Goal: Complete application form: Complete application form

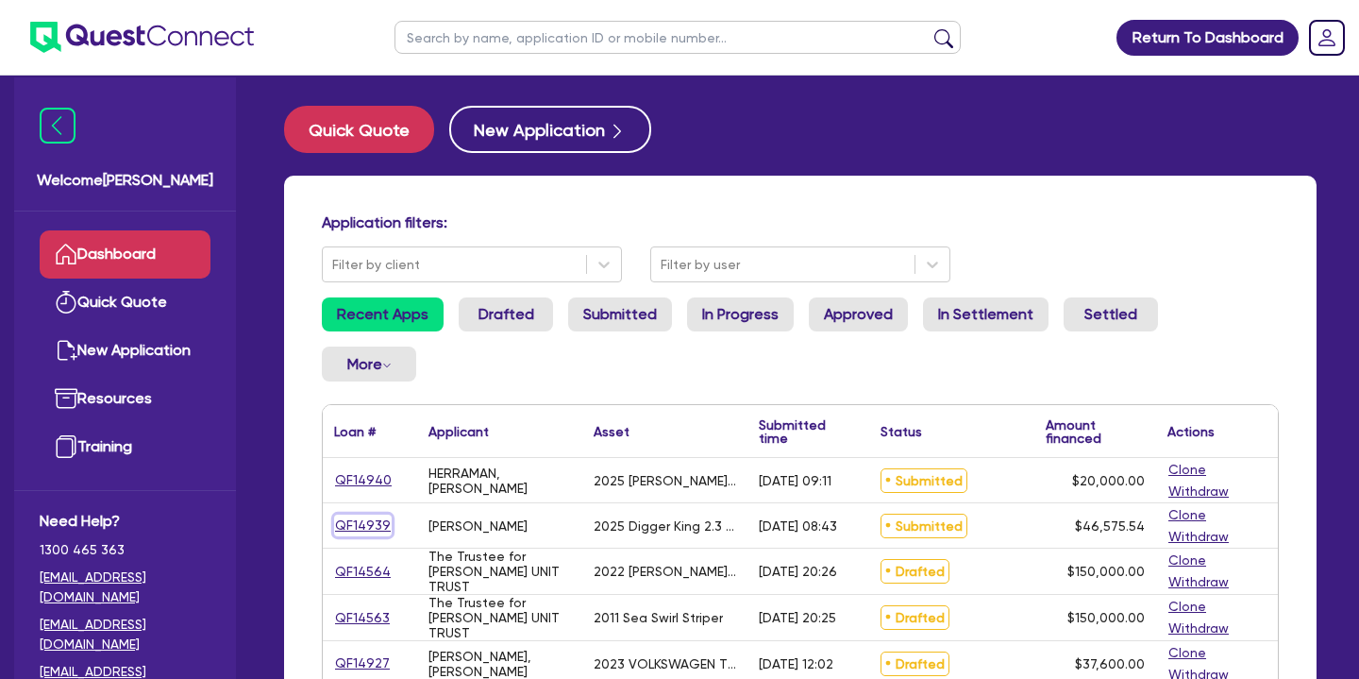
click at [360, 514] on link "QF14939" at bounding box center [363, 525] width 58 height 22
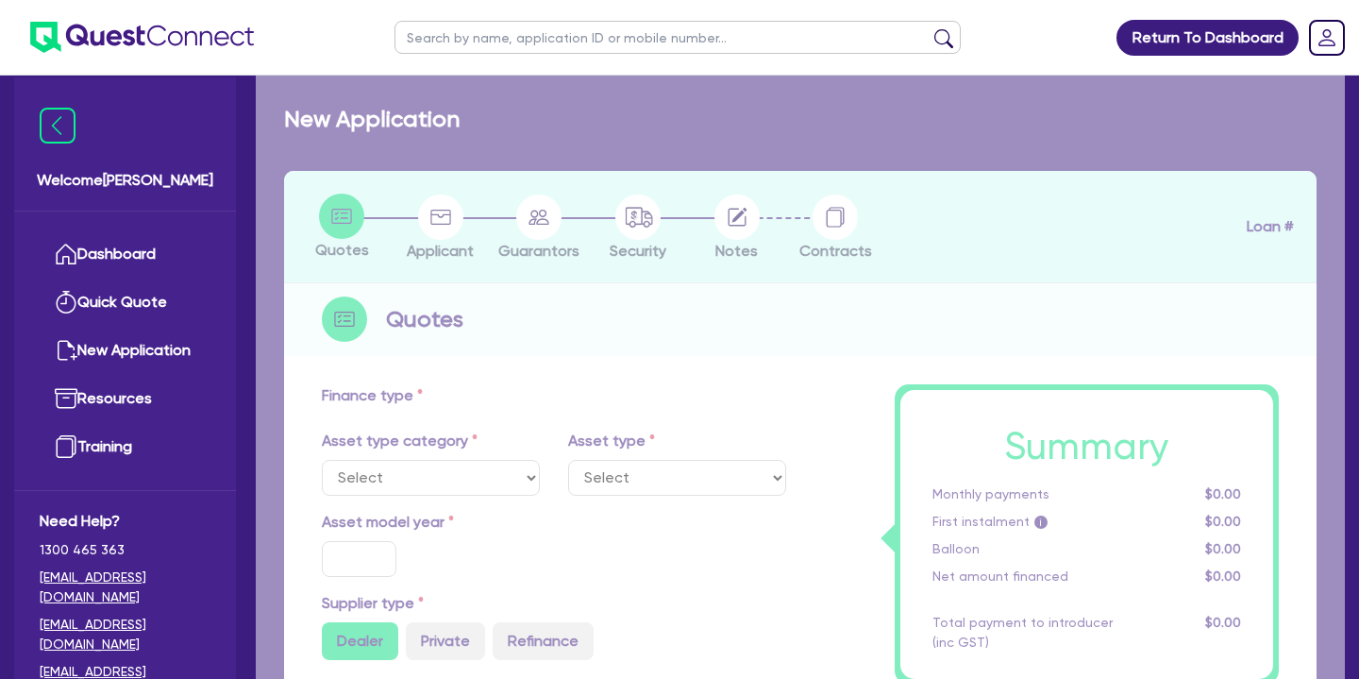
select select "PRIMARY_ASSETS"
type input "2025"
radio input "true"
type input "46,575.54"
type input "30"
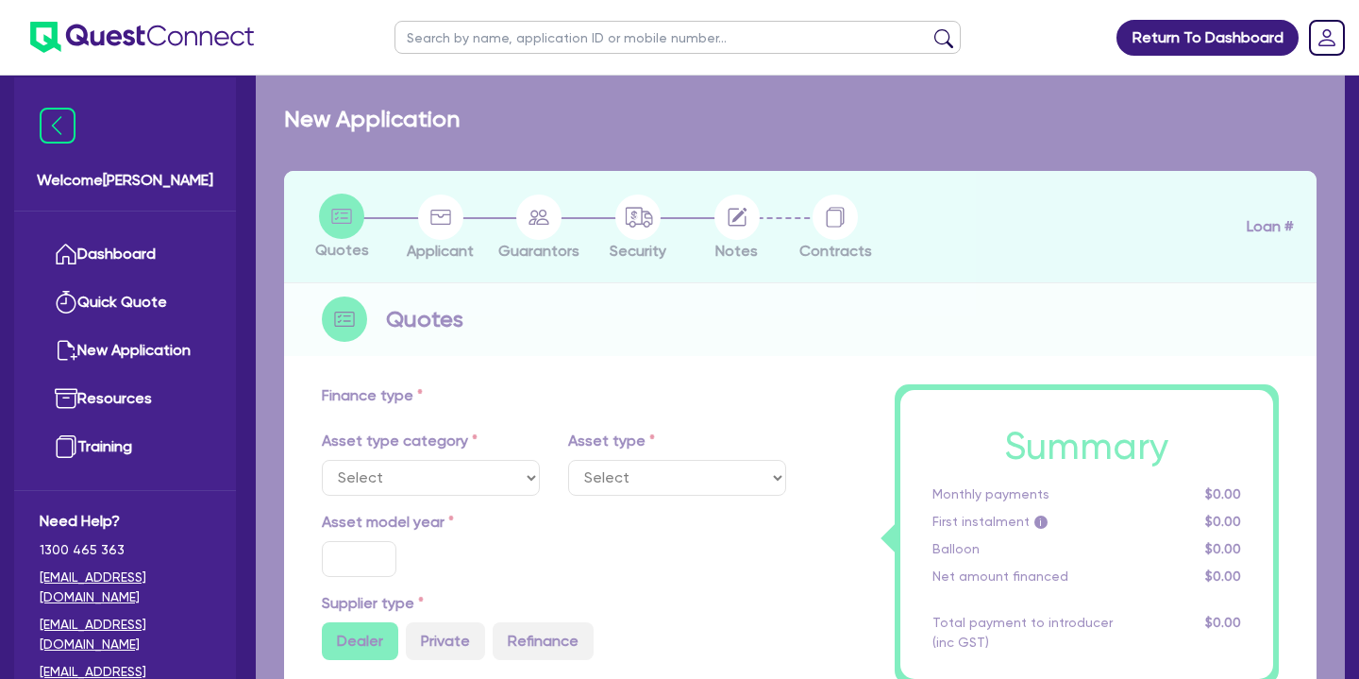
type input "13,972.66"
type input "8"
type input "3,726.04"
type input "17"
type input "500"
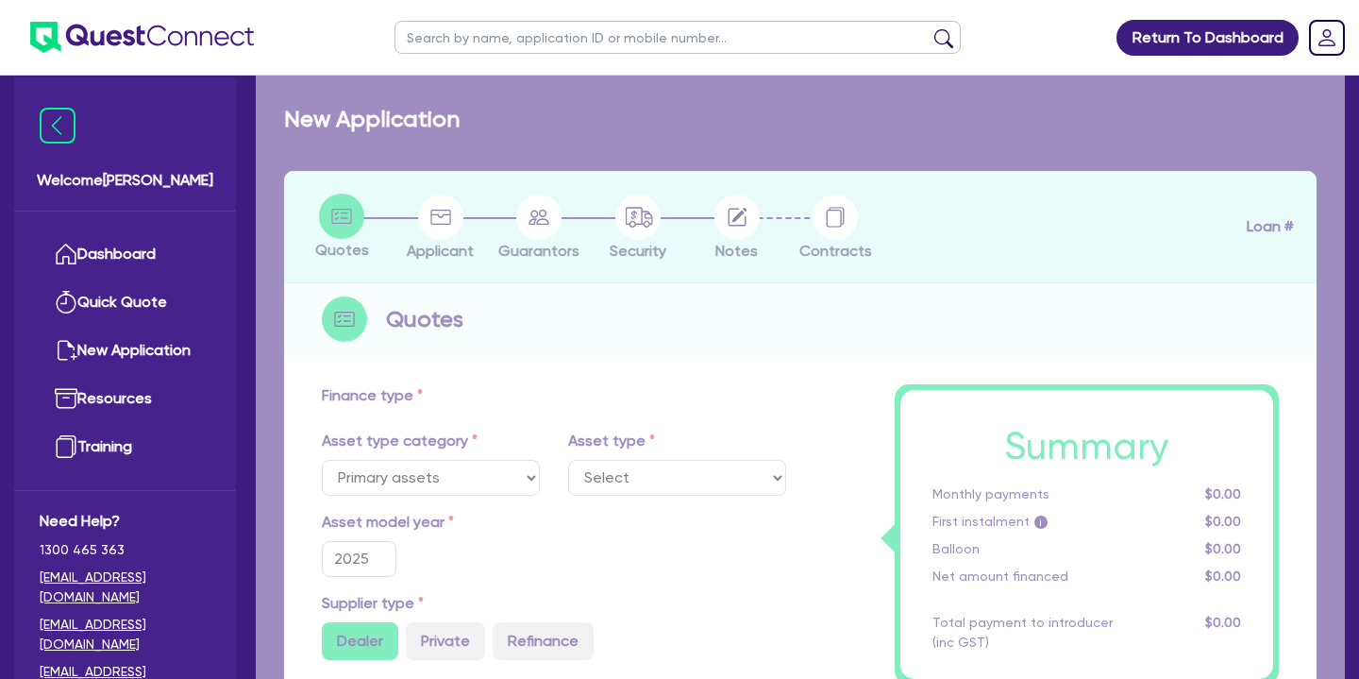
select select "YELLOW_GOODS_AND_EXCAVATORS"
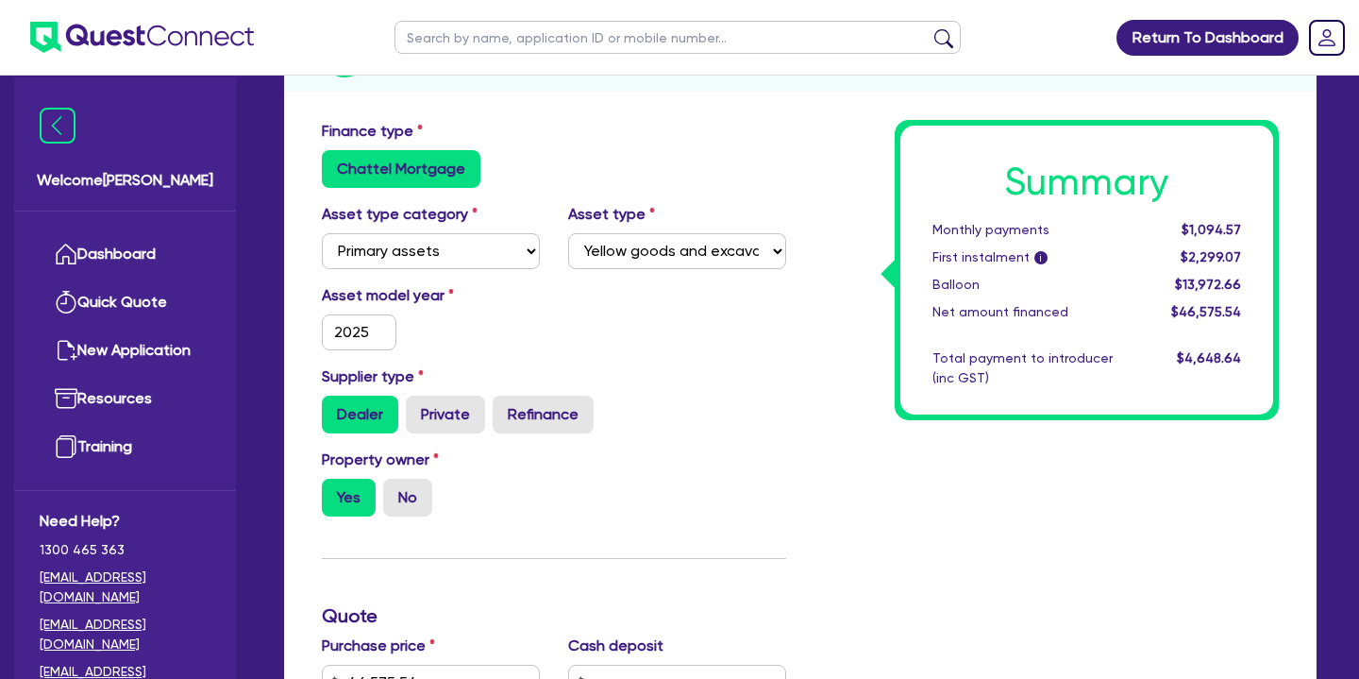
scroll to position [83, 0]
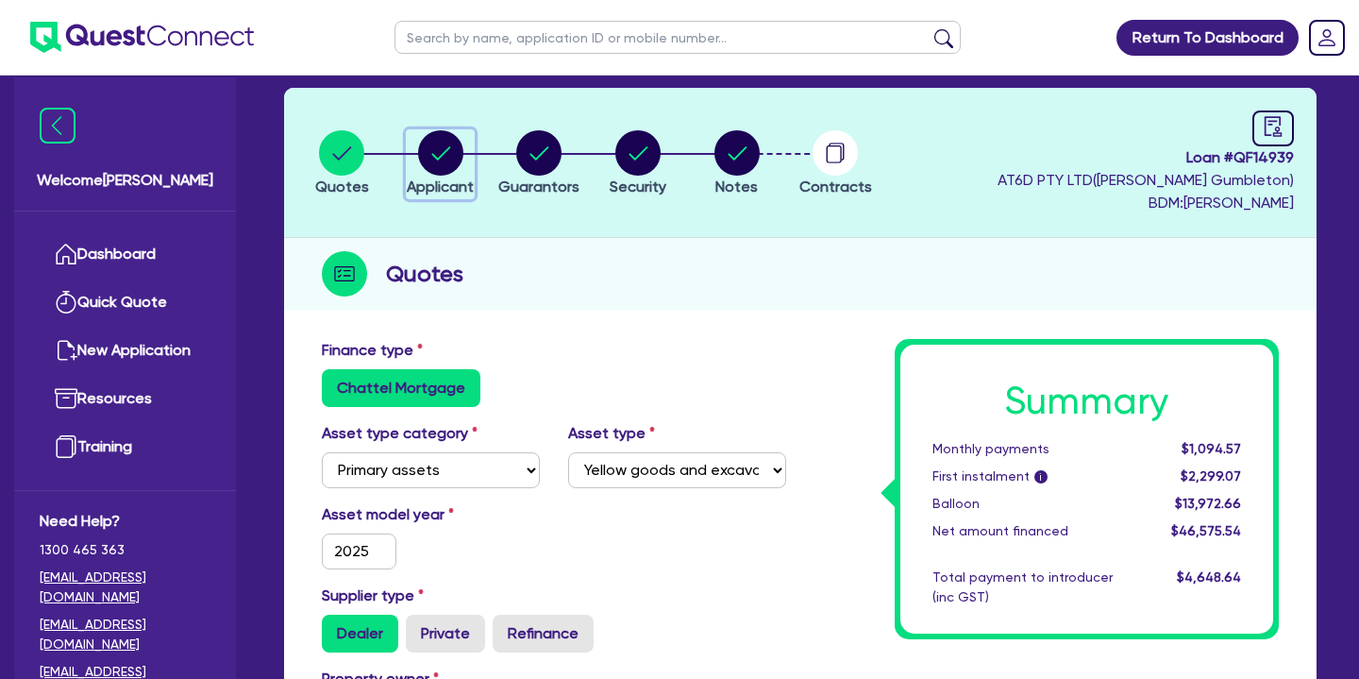
click at [440, 151] on circle "button" at bounding box center [440, 152] width 45 height 45
select select "SOLE_TRADER"
select select "BUILDING_CONSTRUCTION"
select select "BUSINESSES_CONSTRUCTION_SERVICES"
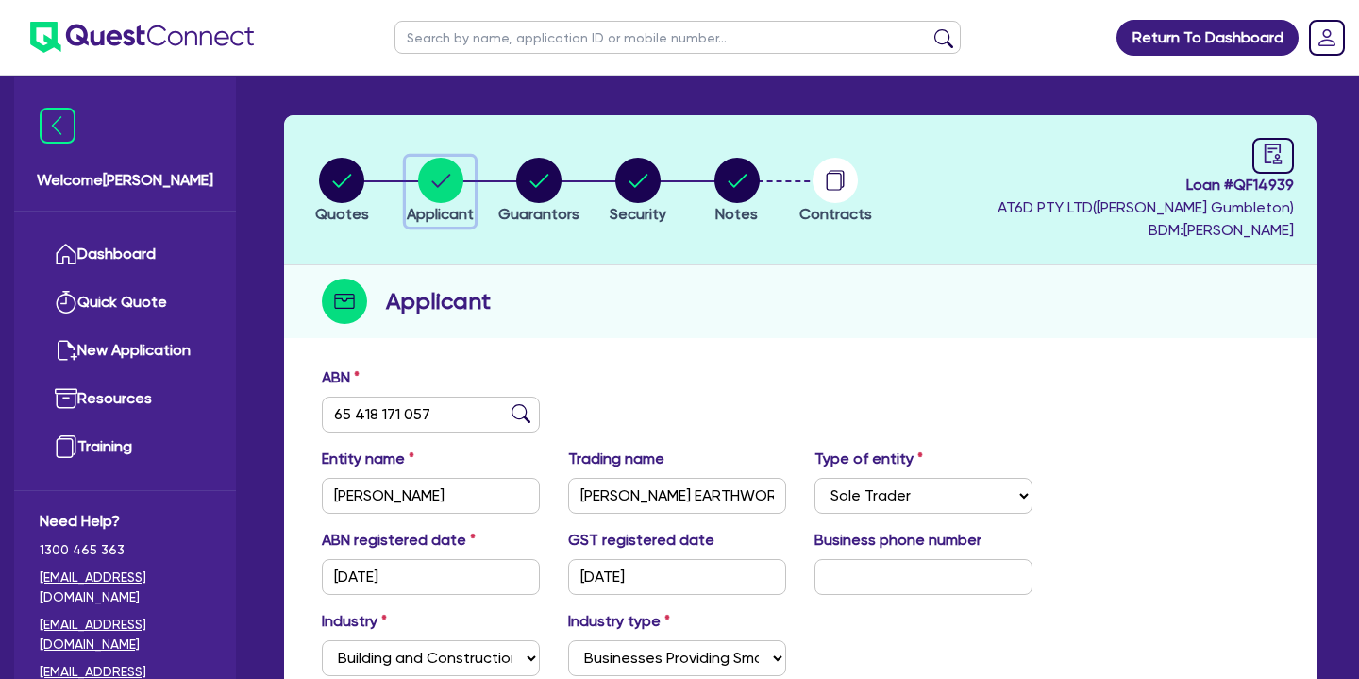
scroll to position [50, 0]
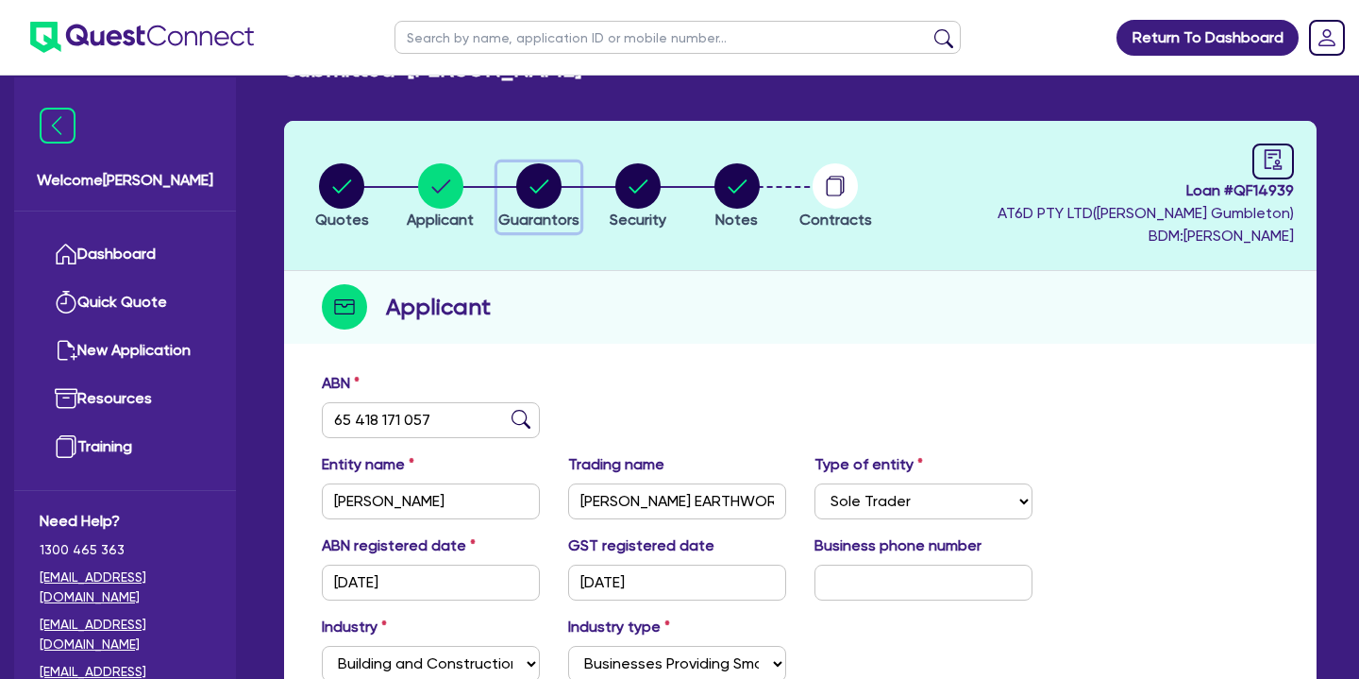
click at [537, 176] on circle "button" at bounding box center [538, 185] width 45 height 45
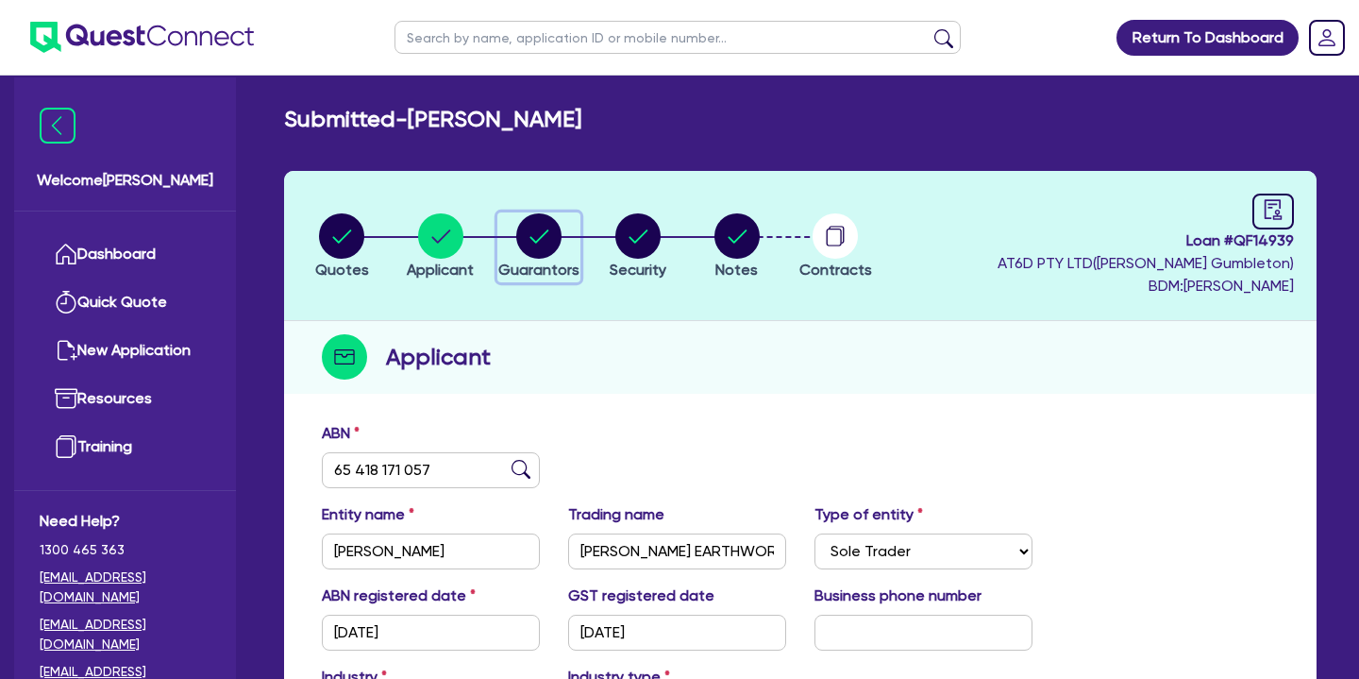
select select "MR"
select select "QLD"
select select "SINGLE"
select select "PROPERTY"
select select "TRUCK"
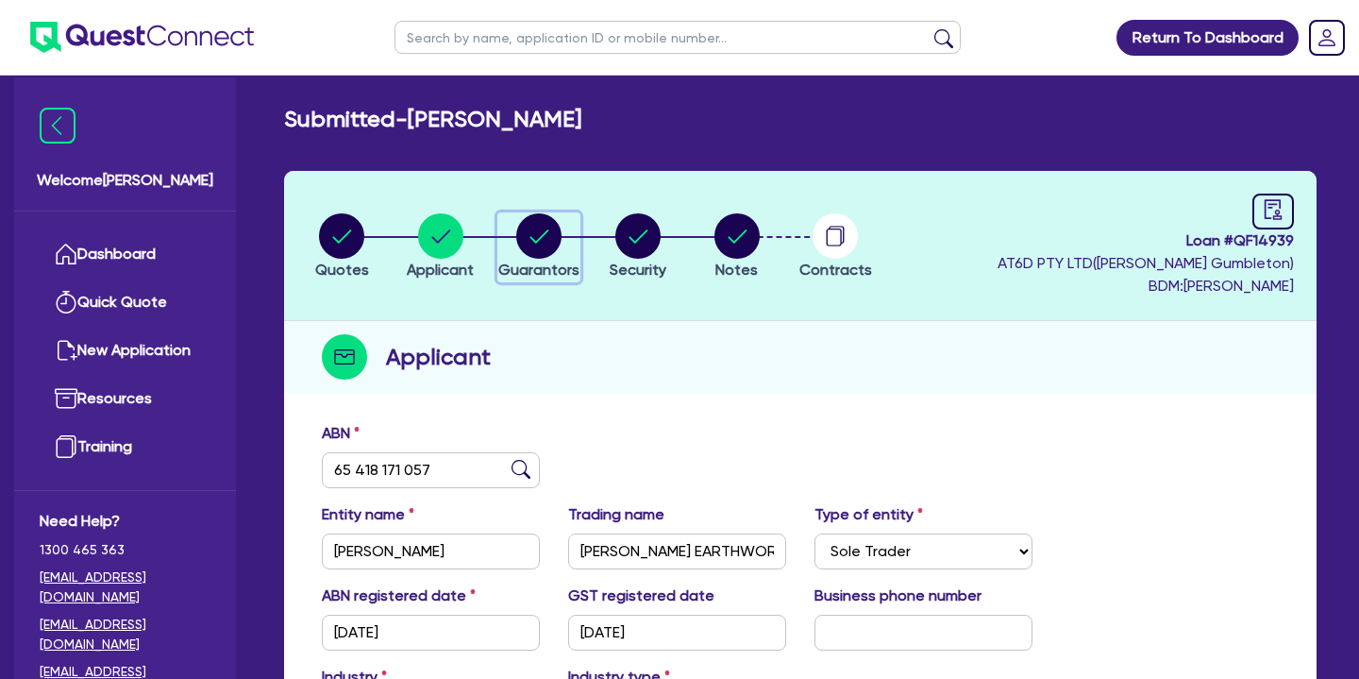
select select "VEHICLE"
select select "EQUIPMENT"
select select "HOUSEHOLD_PERSONAL"
select select "MORTGAGE"
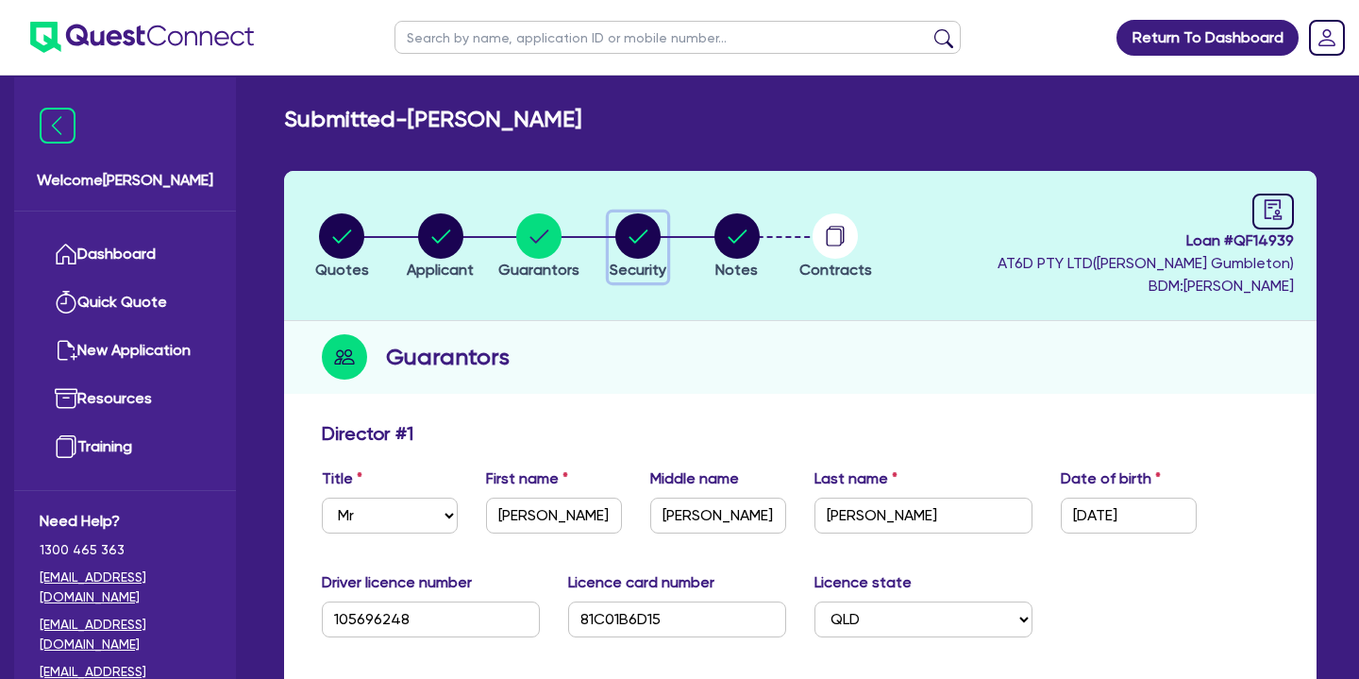
click at [643, 245] on circle "button" at bounding box center [637, 235] width 45 height 45
select select "PRIMARY_ASSETS"
select select "YELLOW_GOODS_AND_EXCAVATORS"
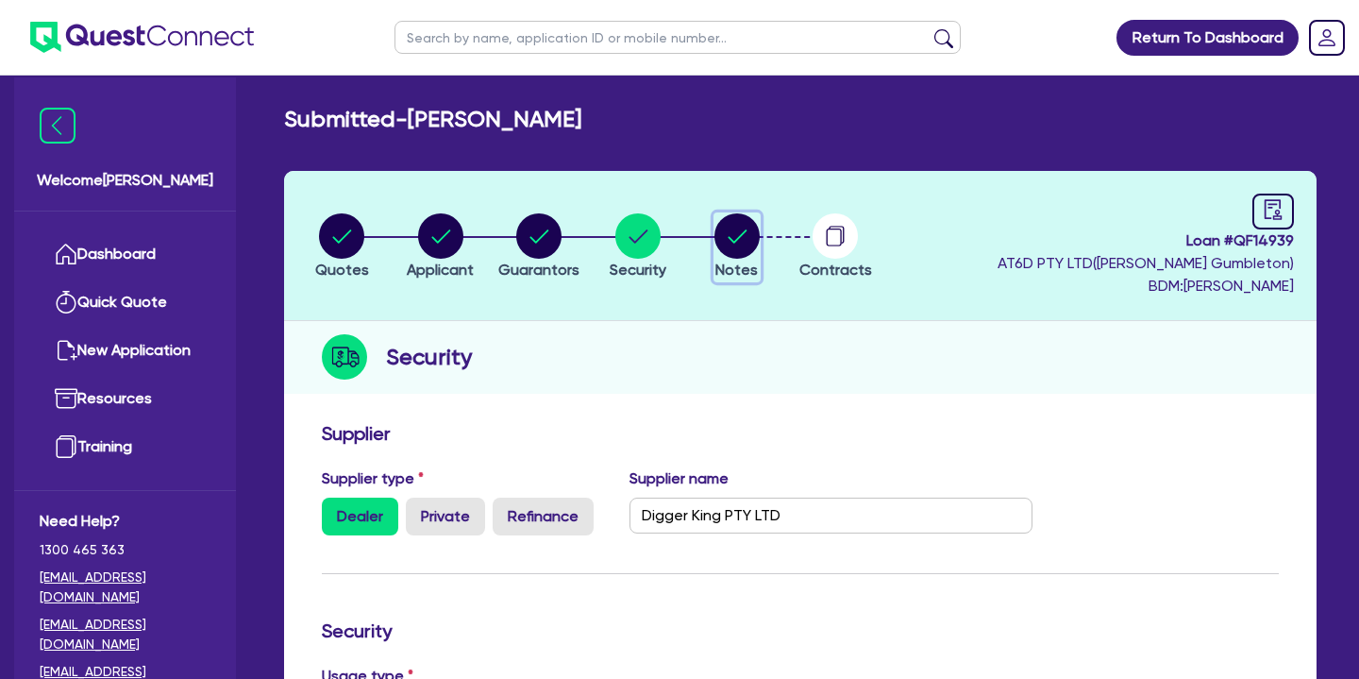
click at [731, 229] on circle "button" at bounding box center [736, 235] width 45 height 45
select select "Quest Finance - Own Book"
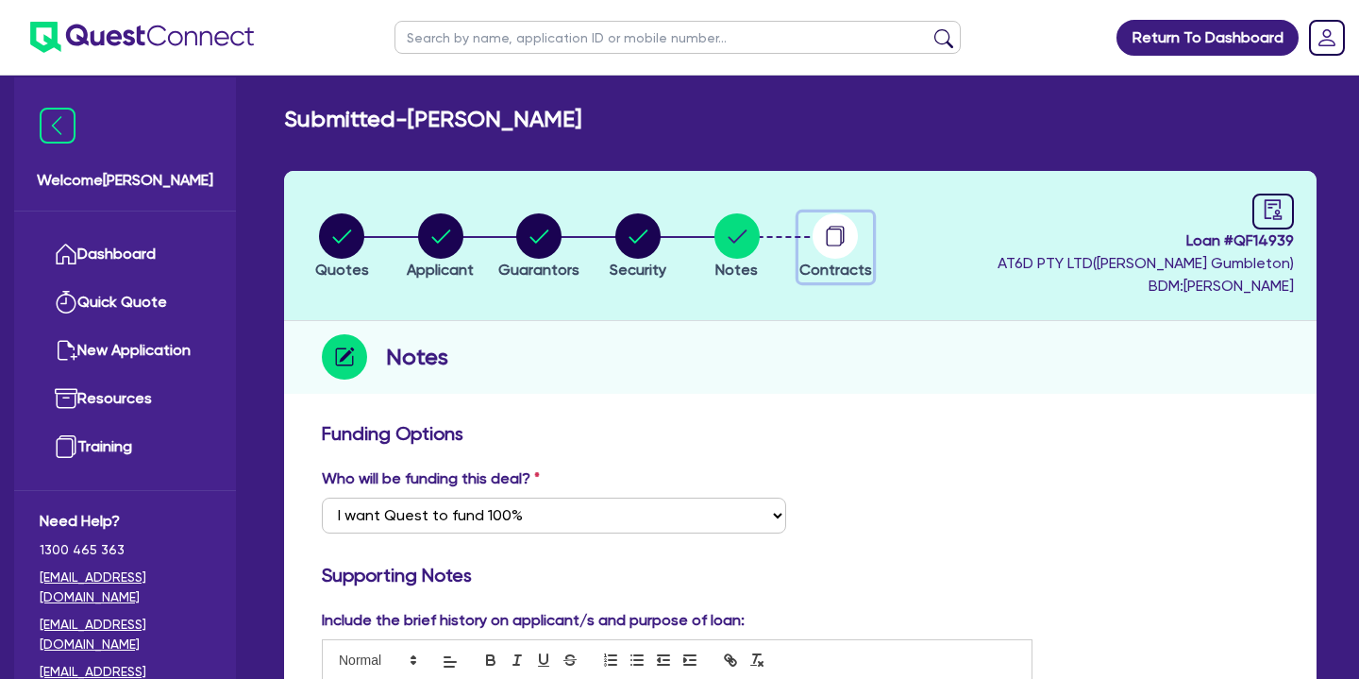
click at [824, 257] on icon "button" at bounding box center [835, 235] width 45 height 45
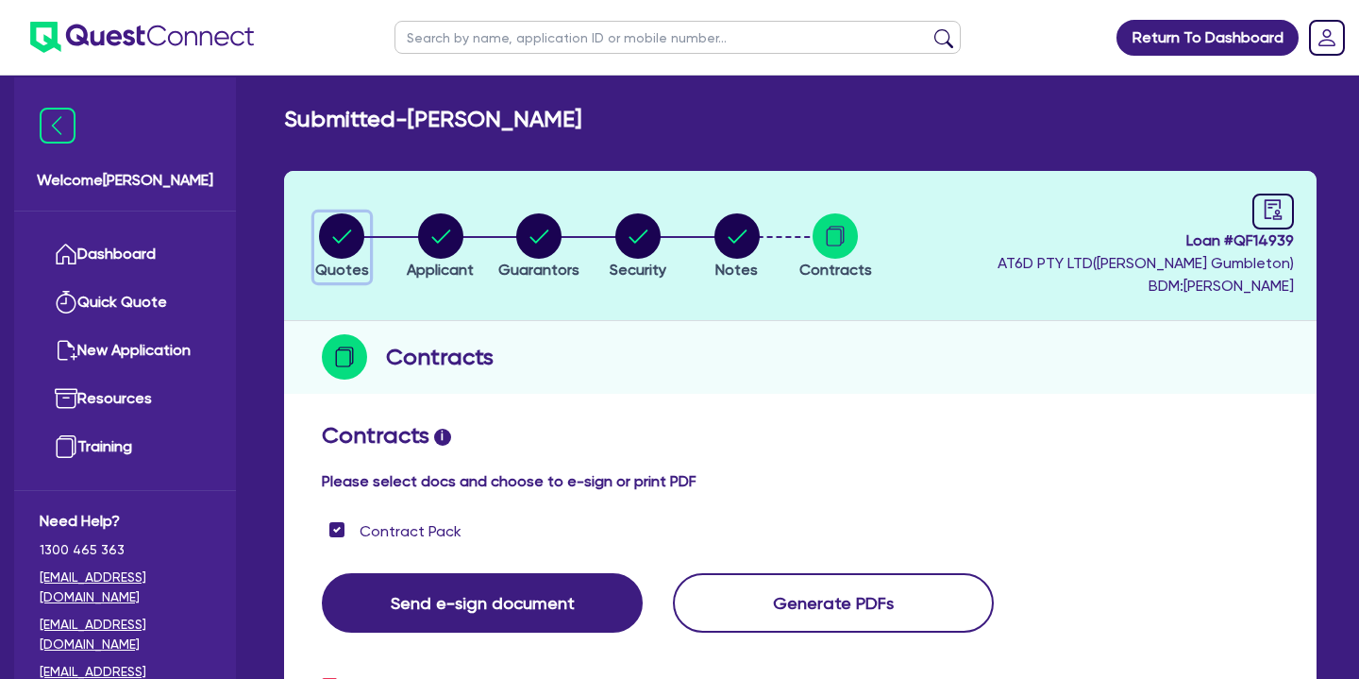
click at [337, 229] on circle "button" at bounding box center [341, 235] width 45 height 45
select select "PRIMARY_ASSETS"
select select "YELLOW_GOODS_AND_EXCAVATORS"
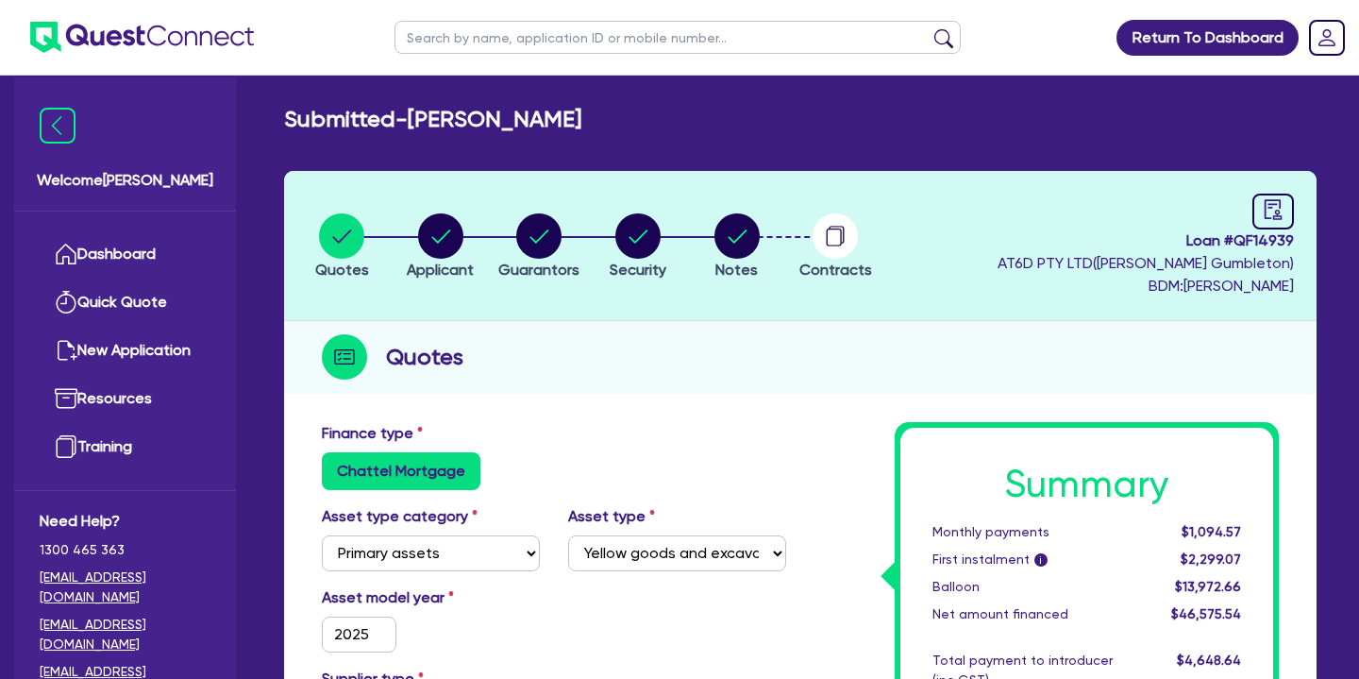
click at [1245, 218] on div "Loan # QF14939 AT6D PTY LTD ( [PERSON_NAME] ) BDM: [PERSON_NAME]" at bounding box center [1146, 245] width 296 height 104
click at [1264, 218] on icon "audit" at bounding box center [1273, 209] width 21 height 21
select select "SUBMITTED_NEW"
select select "Quest Finance - Own Book"
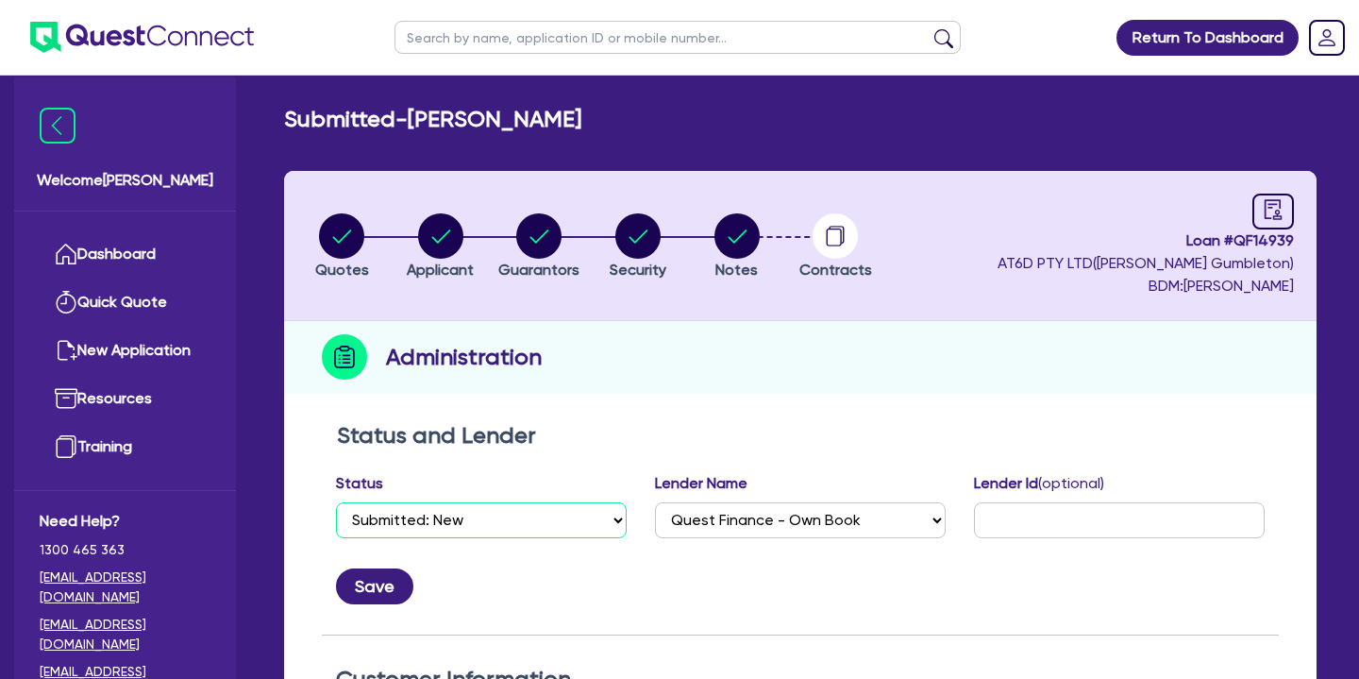
click at [517, 516] on select "Select Quoted Drafted: New Drafted: Amended Submitted: New Submitted: Amended I…" at bounding box center [481, 520] width 291 height 36
select select "DRAFTED_NEW"
click at [385, 580] on button "Save" at bounding box center [374, 586] width 77 height 36
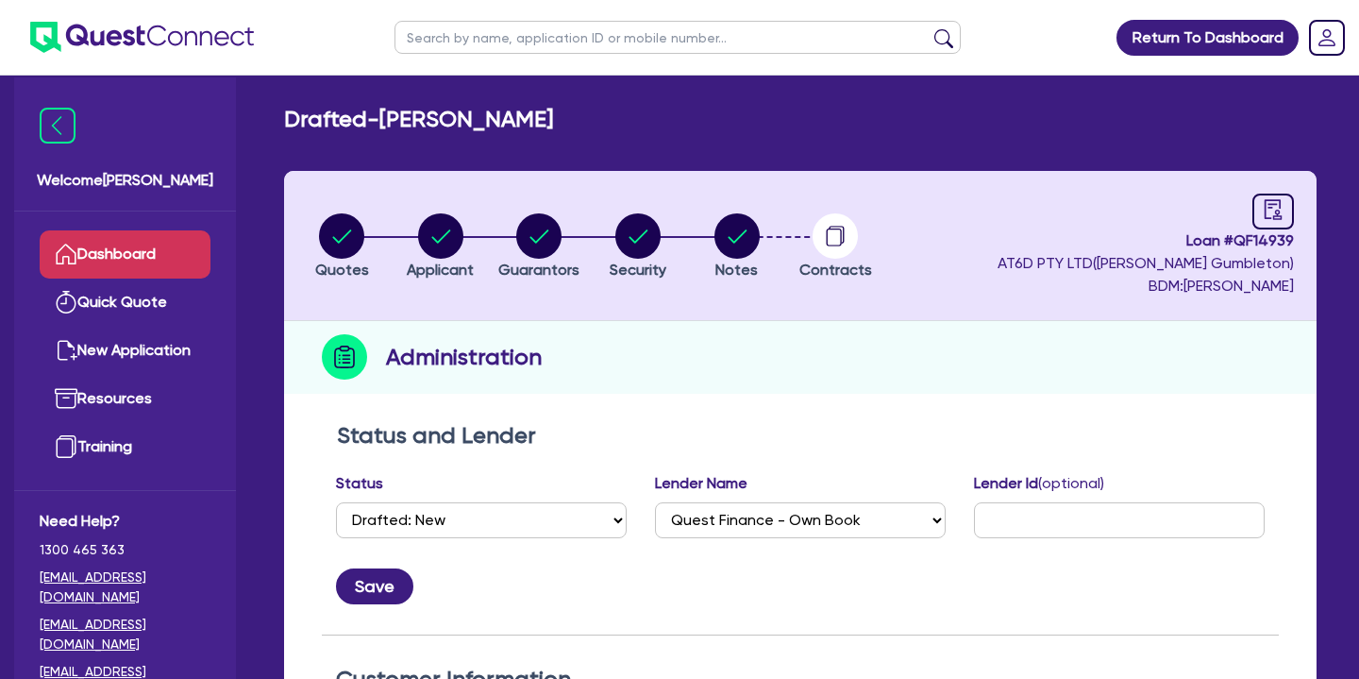
click at [137, 248] on link "Dashboard" at bounding box center [125, 254] width 171 height 48
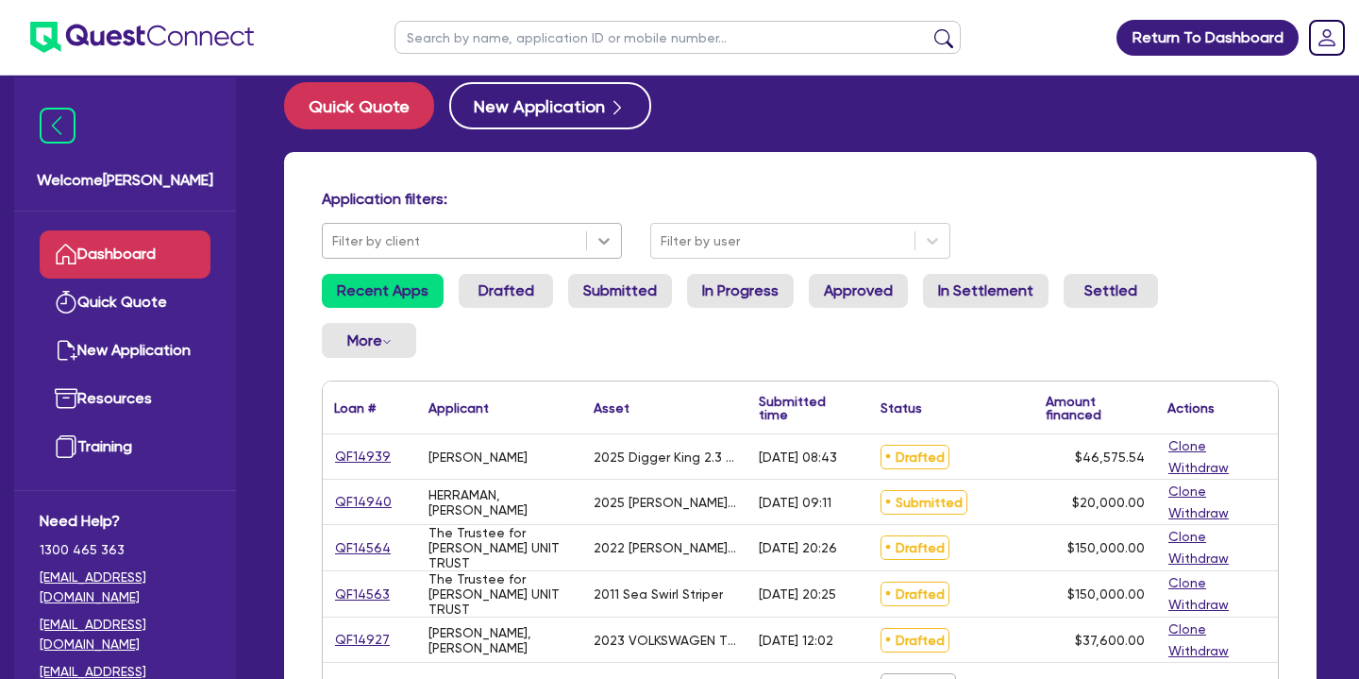
scroll to position [68, 0]
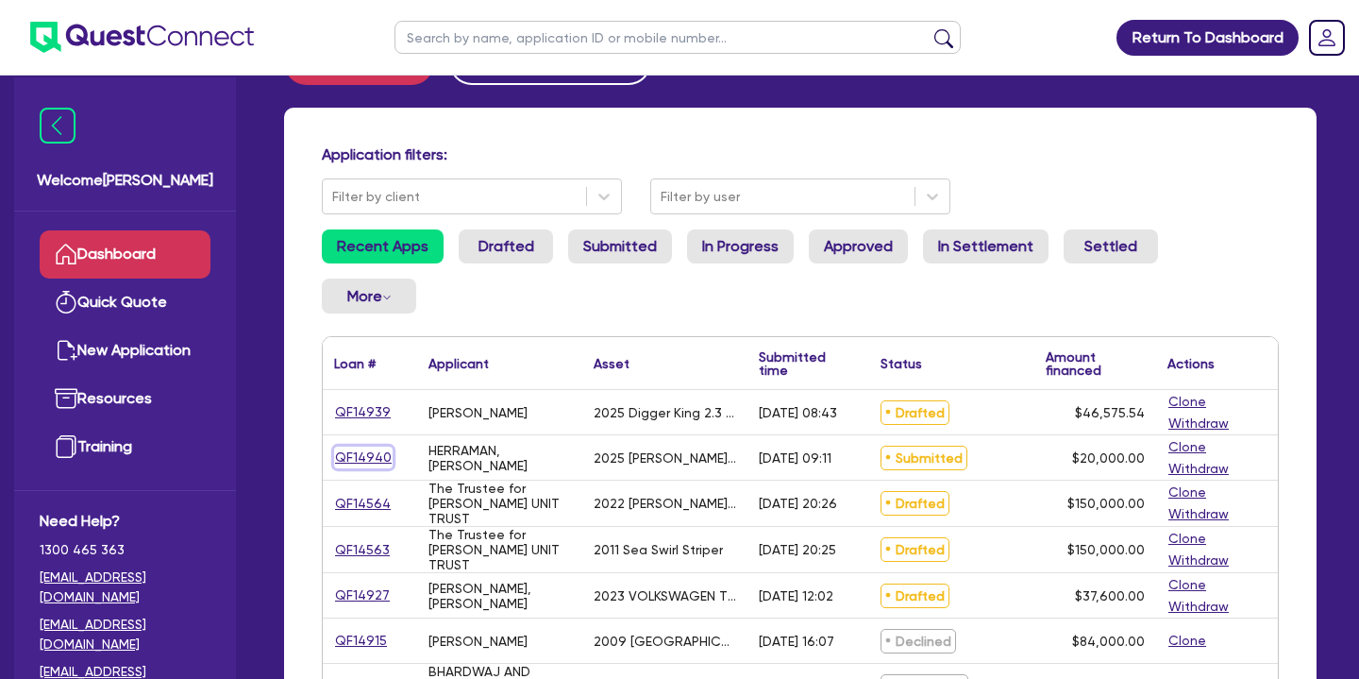
click at [372, 446] on link "QF14940" at bounding box center [363, 457] width 59 height 22
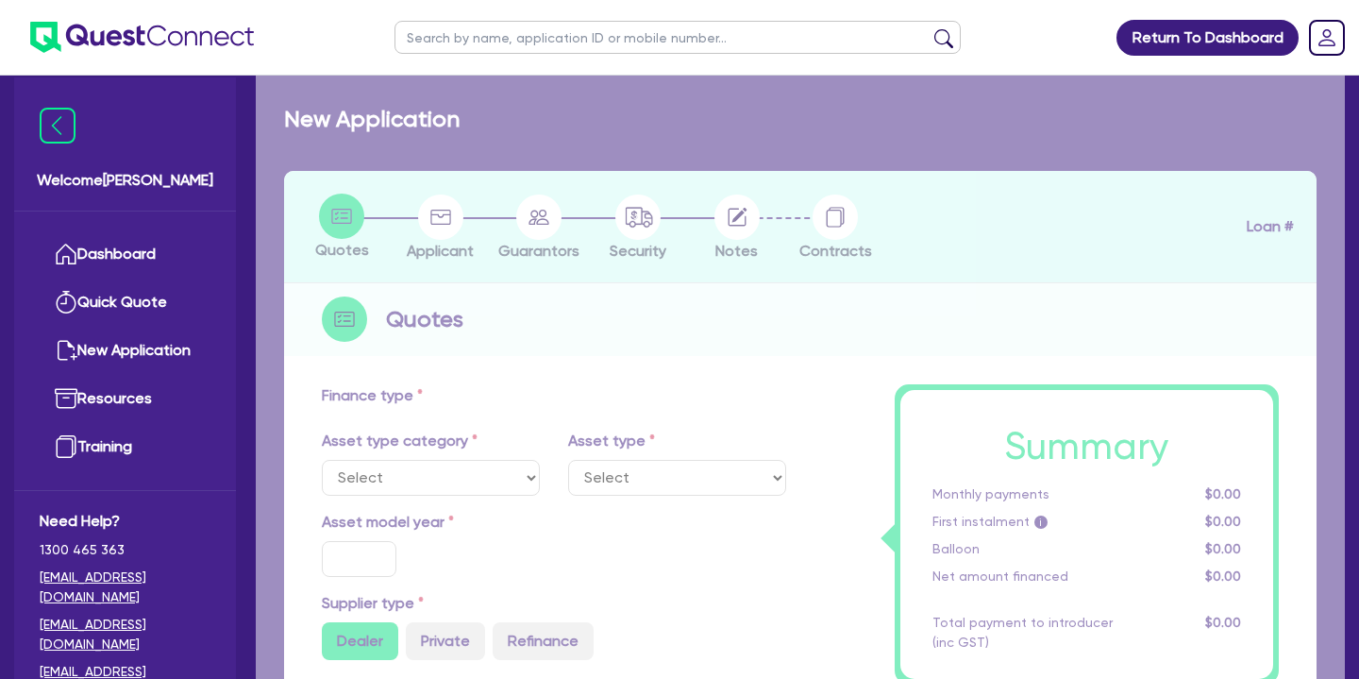
select select "CARS_AND_LIGHT_TRUCKS"
type input "2025"
radio input "false"
radio input "true"
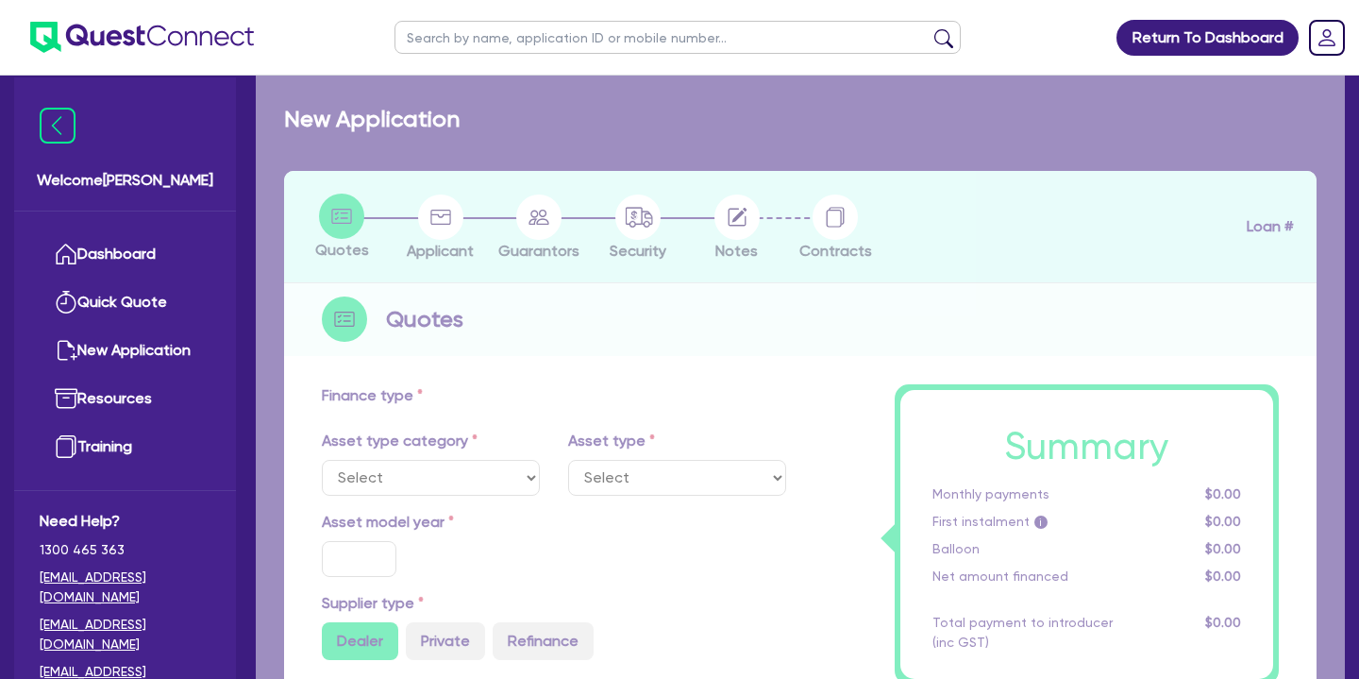
type input "20,000"
type input "5"
type input "1,000"
type input "17"
type input "900"
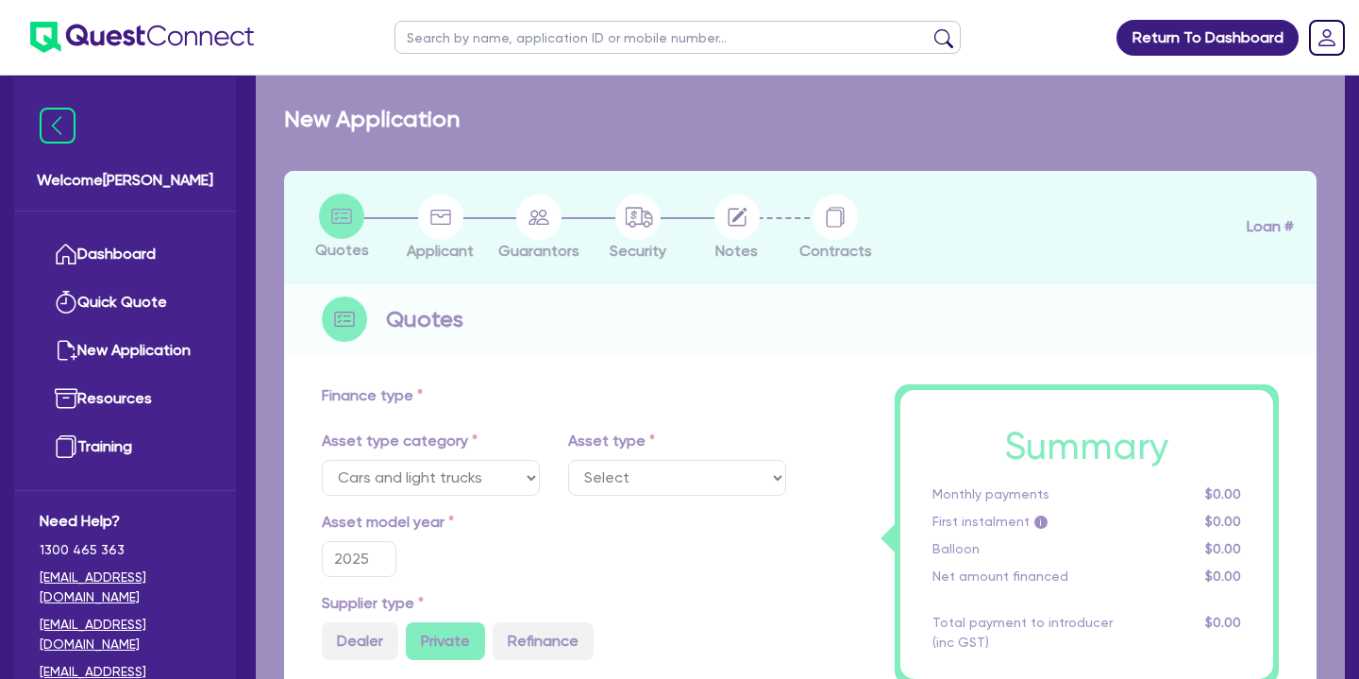
select select "PASSENGER_VEHICLES"
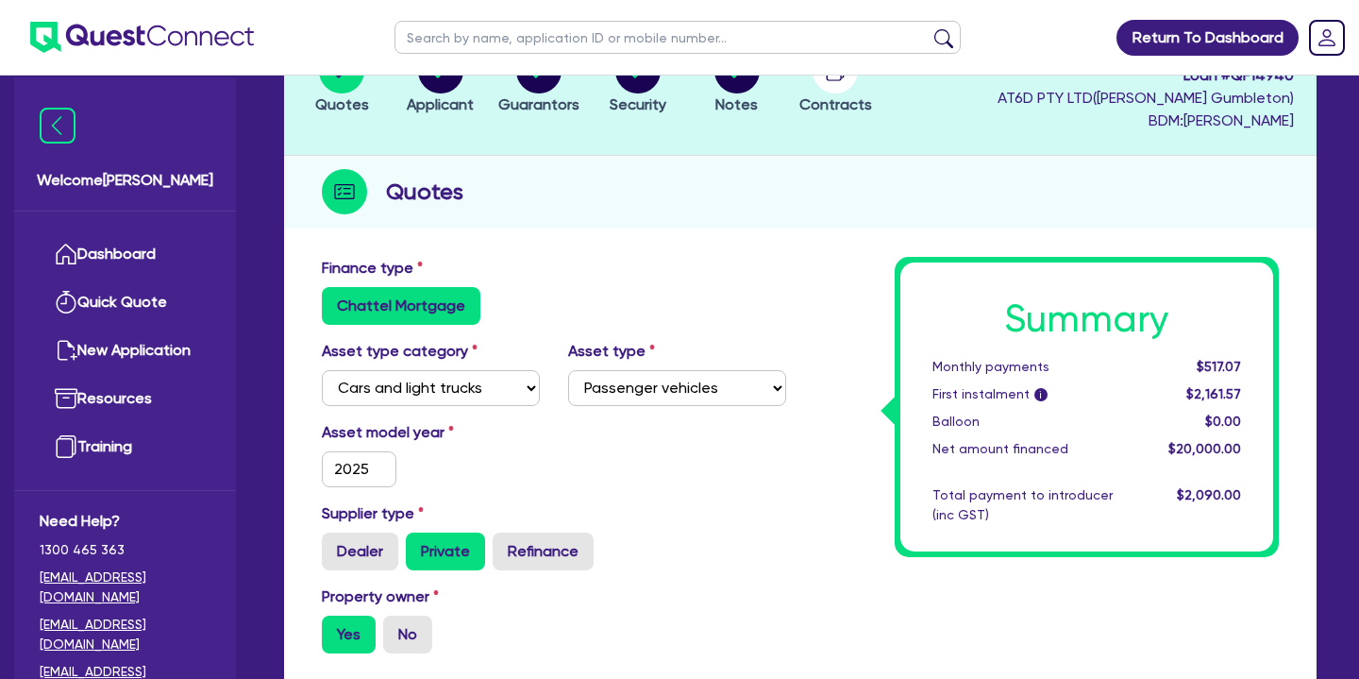
scroll to position [7, 0]
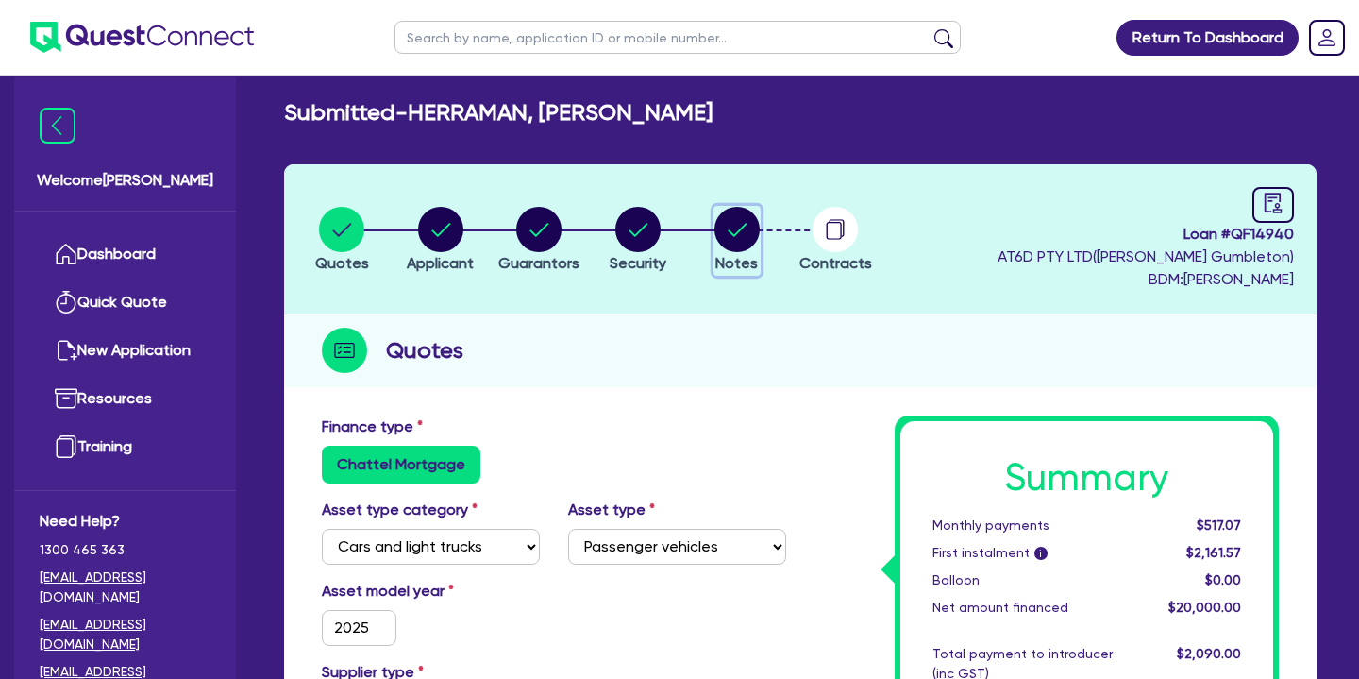
click at [748, 219] on circle "button" at bounding box center [736, 229] width 45 height 45
select select "Quest Finance - Own Book"
